Goal: Task Accomplishment & Management: Use online tool/utility

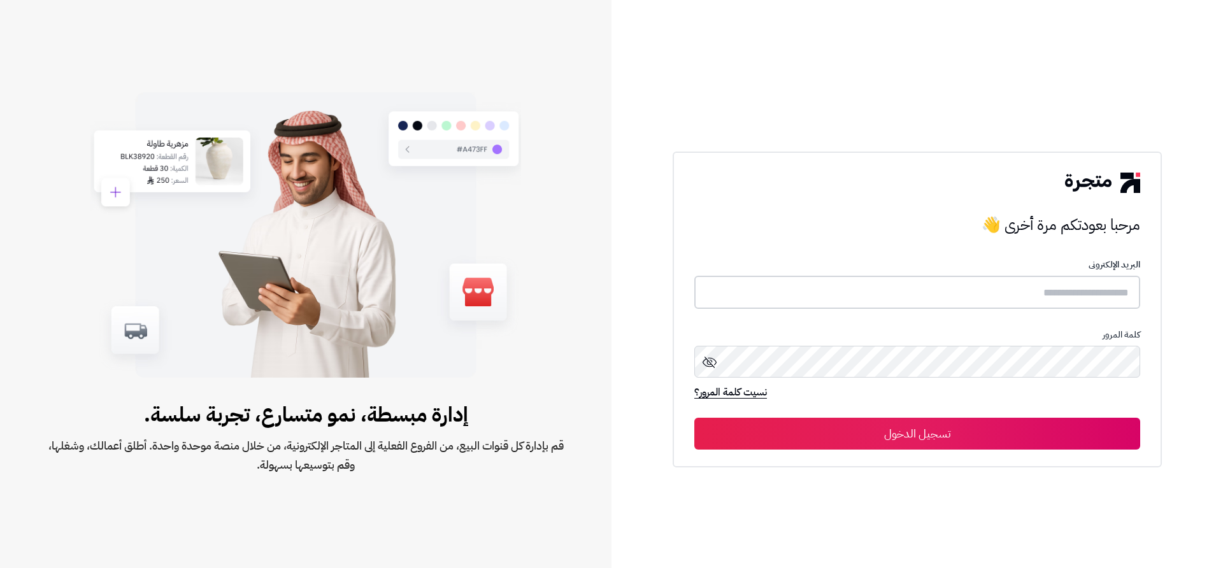
type input "**********"
click at [907, 440] on button "تسجيل الدخول" at bounding box center [917, 433] width 446 height 32
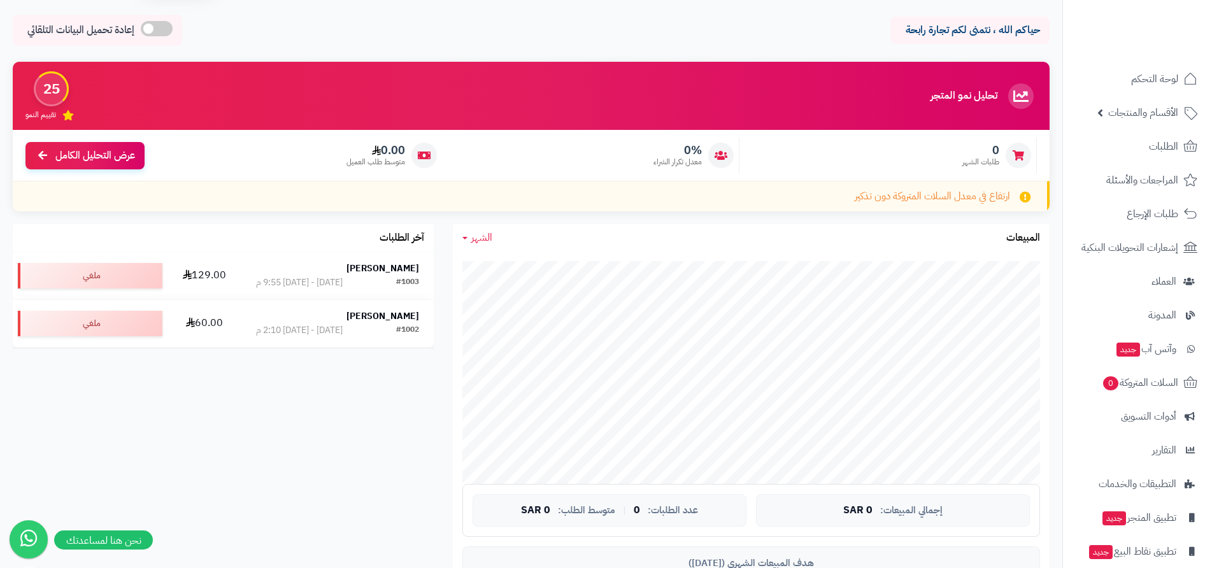
scroll to position [64, 0]
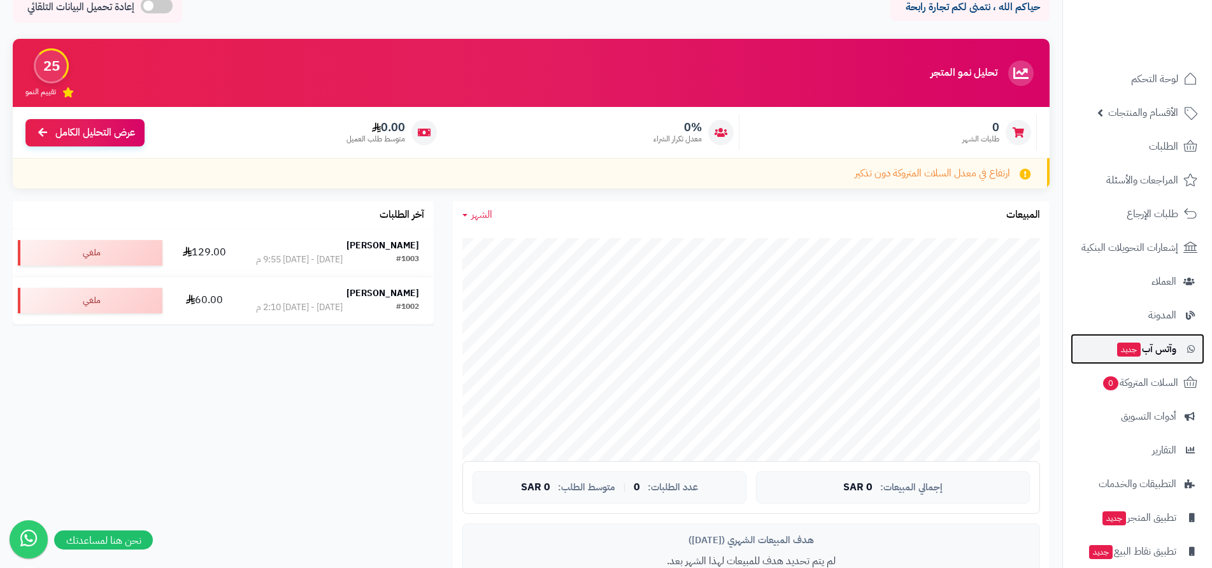
click at [1141, 350] on span "وآتس آب جديد" at bounding box center [1146, 349] width 61 height 18
